Goal: Find specific page/section: Find specific page/section

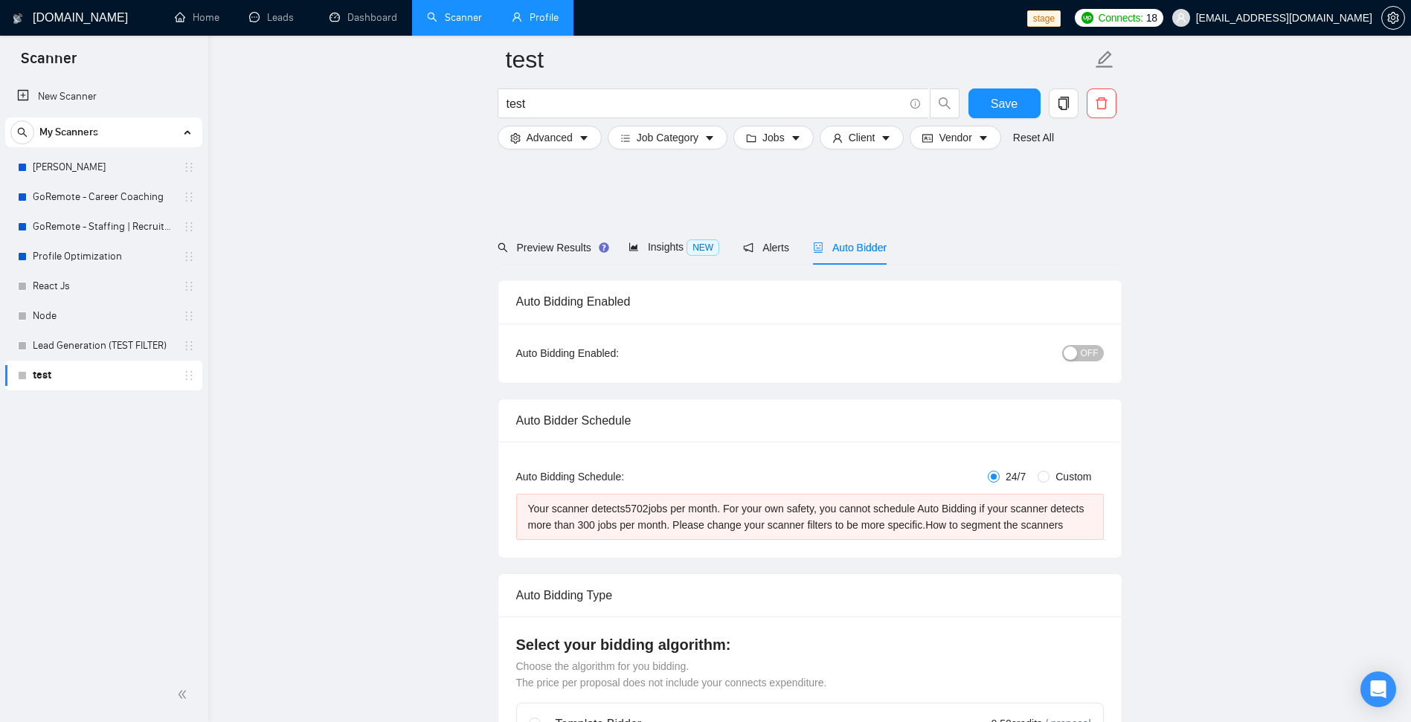
scroll to position [358, 0]
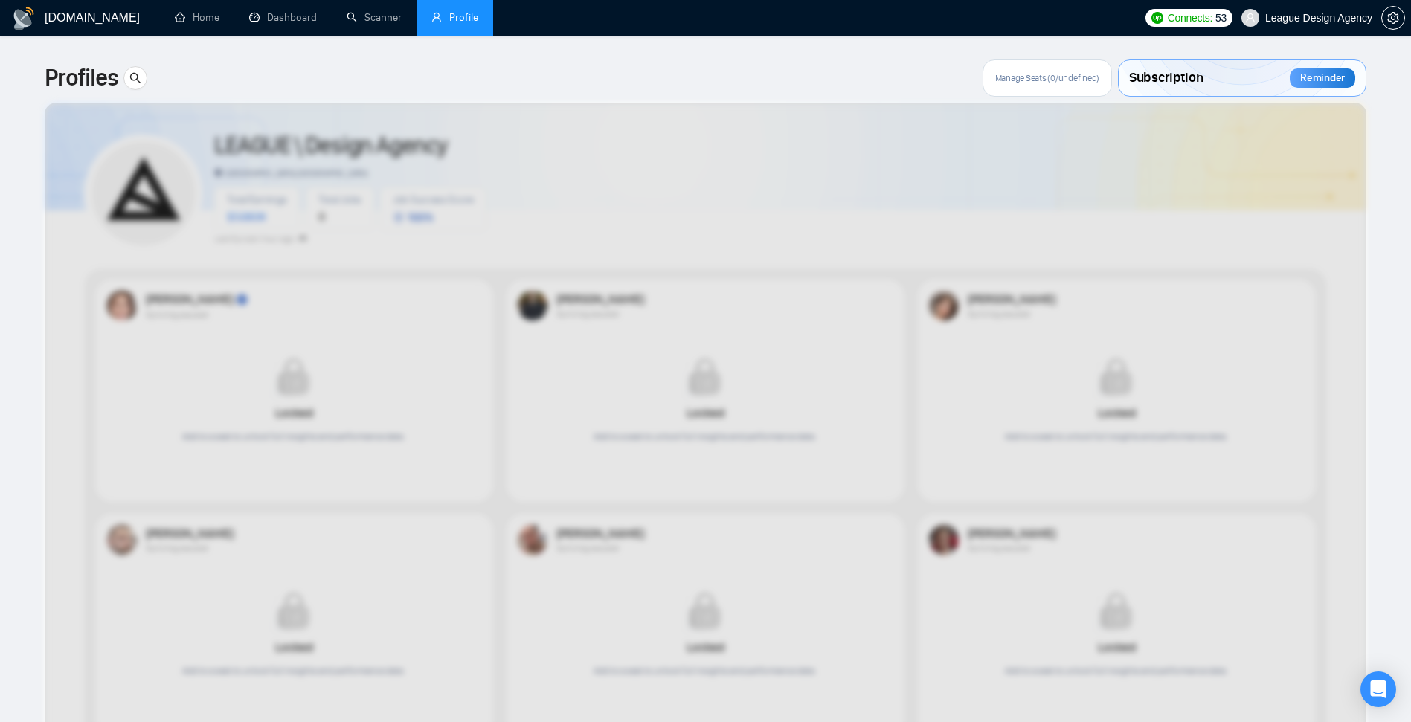
click at [583, 108] on div at bounding box center [706, 571] width 1322 height 936
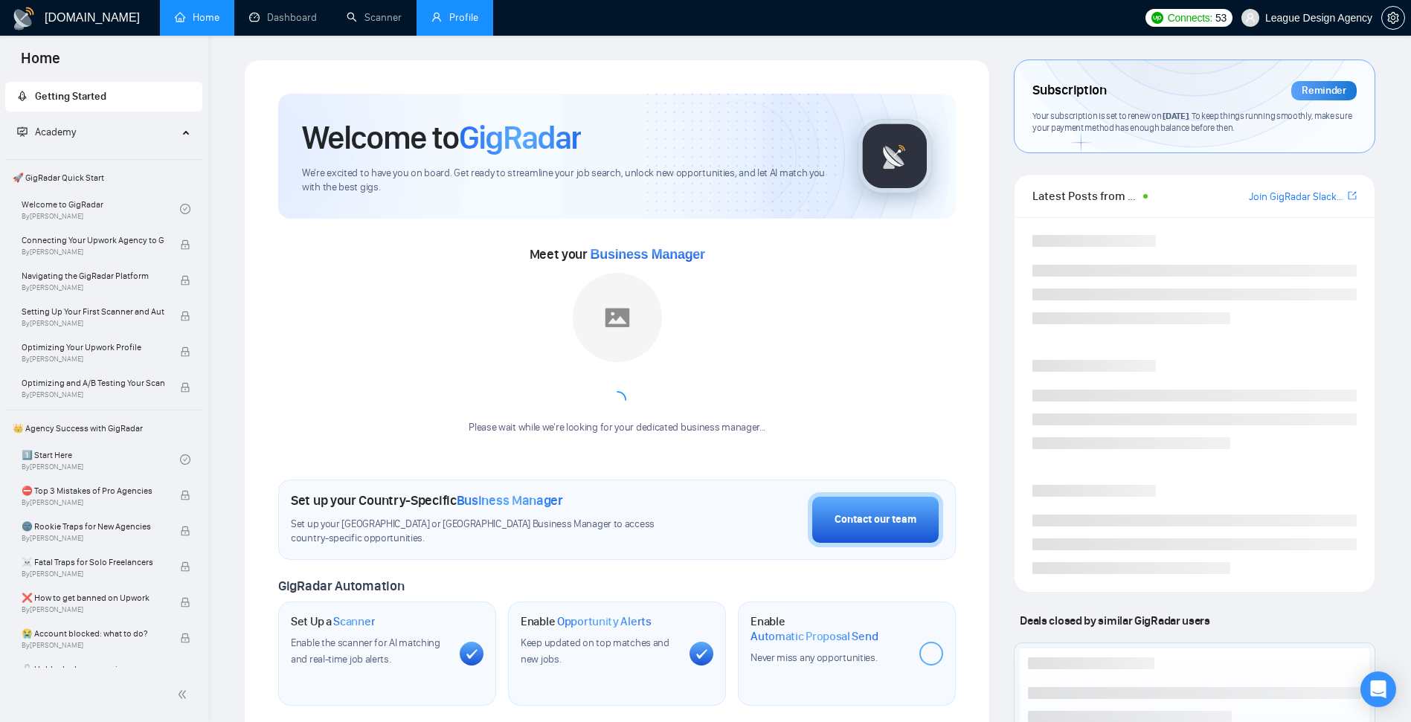
click at [455, 11] on link "Profile" at bounding box center [454, 17] width 47 height 13
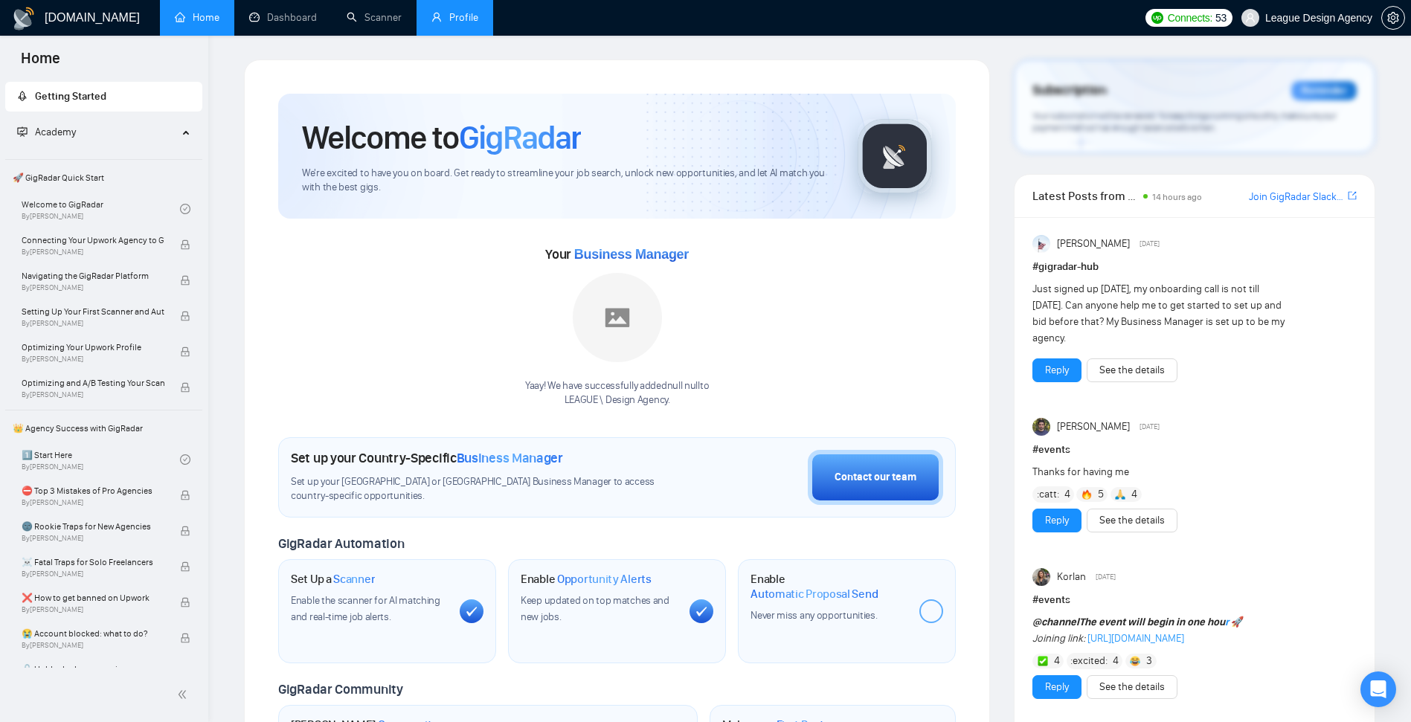
click at [448, 16] on link "Profile" at bounding box center [454, 17] width 47 height 13
